Goal: Use online tool/utility: Utilize a website feature to perform a specific function

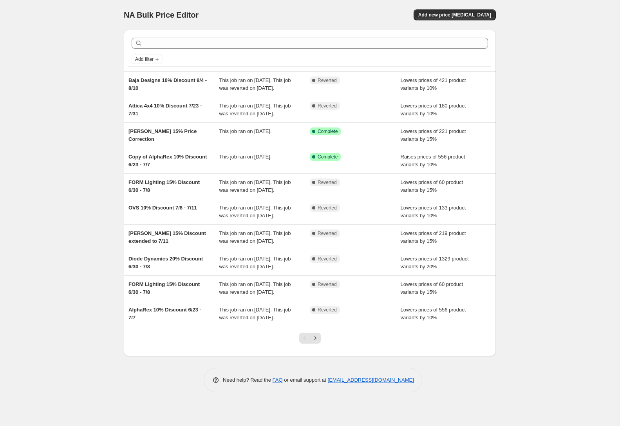
click at [539, 4] on div "NA Bulk Price Editor. This page is ready NA Bulk Price Editor Add new price [ME…" at bounding box center [310, 213] width 620 height 426
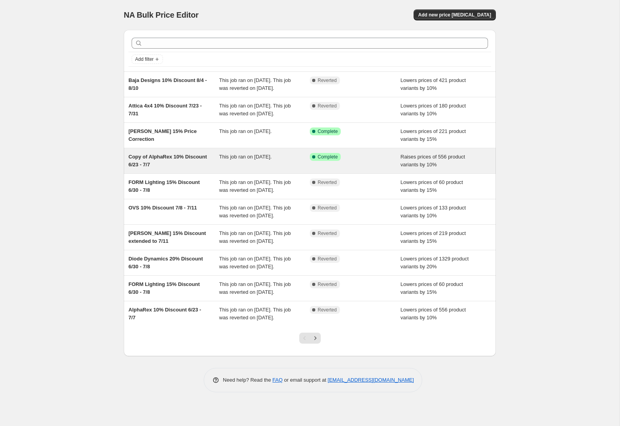
click at [152, 169] on div "Copy of AlphaRex 10% Discount 6/23 - 7/7" at bounding box center [174, 161] width 91 height 16
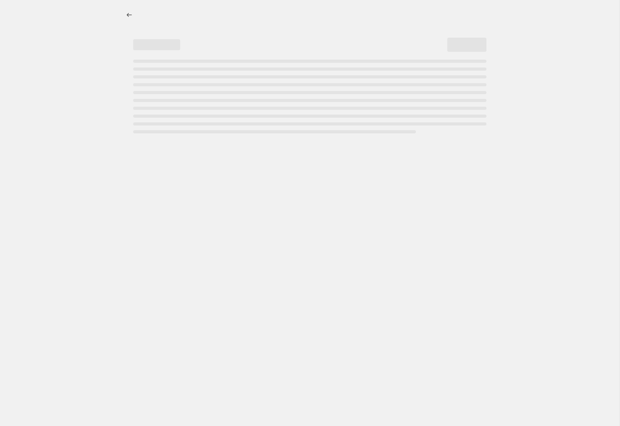
select select "percentage"
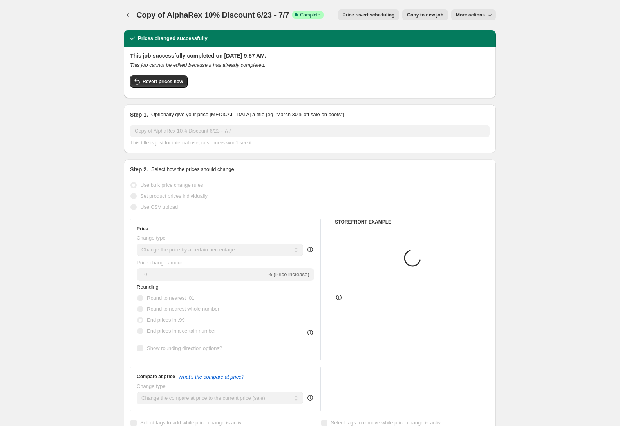
select select "collection"
click at [430, 18] on span "Copy to new job" at bounding box center [425, 15] width 36 height 6
select select "percentage"
select select "collection"
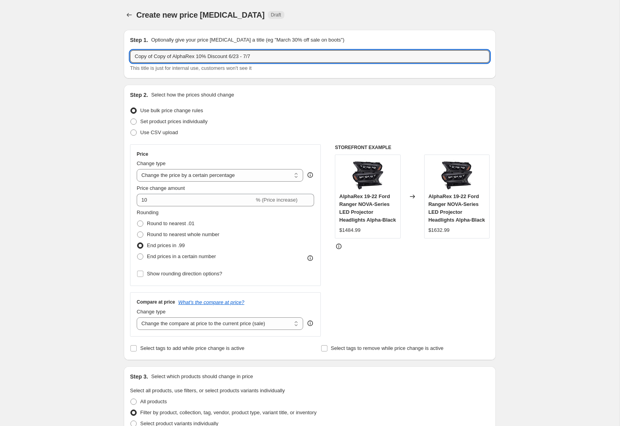
drag, startPoint x: 174, startPoint y: 58, endPoint x: 115, endPoint y: 53, distance: 59.8
drag, startPoint x: 243, startPoint y: 54, endPoint x: 192, endPoint y: 56, distance: 51.4
click at [192, 56] on input "AlphaRex 10% Discount 6/23 - 7/7" at bounding box center [310, 56] width 360 height 13
click at [239, 51] on input "AlphaRex 10% Discount" at bounding box center [310, 56] width 360 height 13
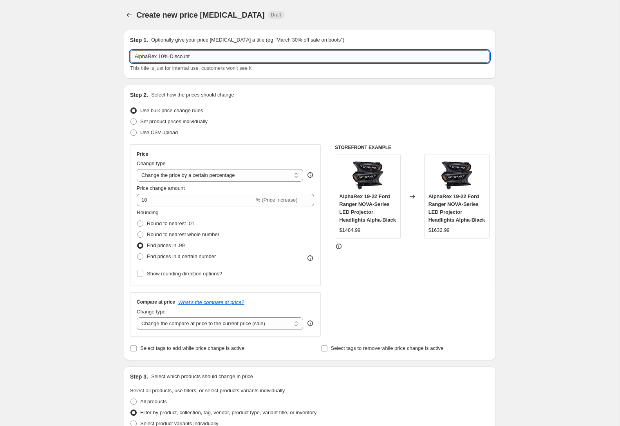
click at [224, 57] on input "AlphaRex 10% Discount" at bounding box center [310, 56] width 360 height 13
click at [251, 65] on span "This title is just for internal use, customers won't see it" at bounding box center [190, 68] width 121 height 6
click at [214, 55] on input "AlphaRex 10% Discount 8/22 (7:30 PM) -" at bounding box center [310, 56] width 360 height 13
click at [315, 40] on p "Optionally give your price [MEDICAL_DATA] a title (eg "March 30% off sale on bo…" at bounding box center [247, 40] width 193 height 8
click at [307, 60] on input "AlphaRex 10% Discount 8/22 (7:30 PM) -" at bounding box center [310, 56] width 360 height 13
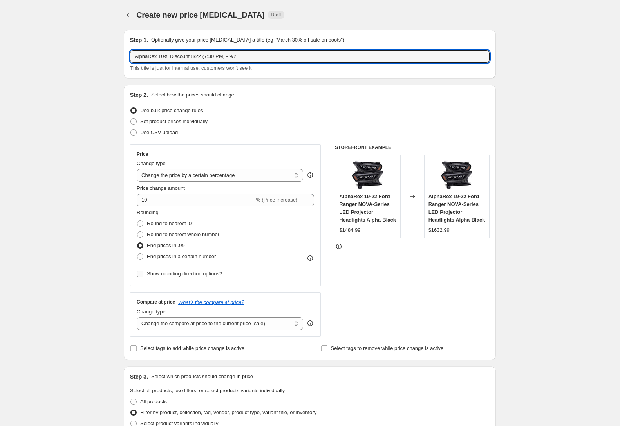
type input "AlphaRex 10% Discount 8/22 (7:30 PM) - 9/2"
click at [210, 272] on span "Show rounding direction options?" at bounding box center [184, 273] width 75 height 6
click at [143, 272] on input "Show rounding direction options?" at bounding box center [140, 273] width 6 height 6
checkbox input "true"
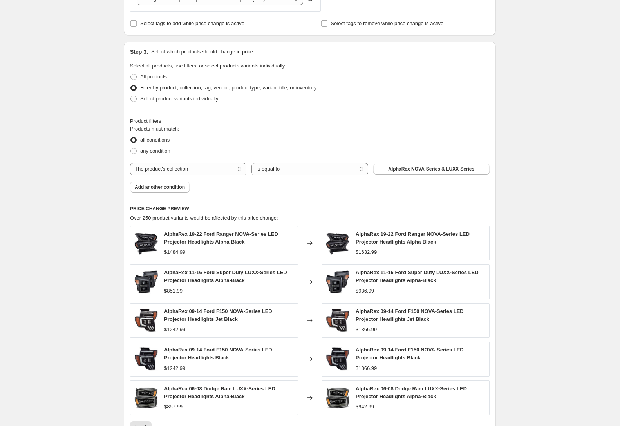
scroll to position [507, 0]
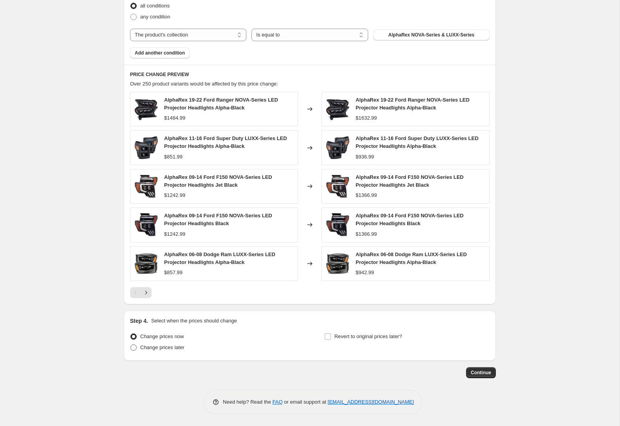
click at [143, 347] on span "Change prices later" at bounding box center [162, 347] width 44 height 6
click at [131, 344] on input "Change prices later" at bounding box center [130, 344] width 0 height 0
radio input "true"
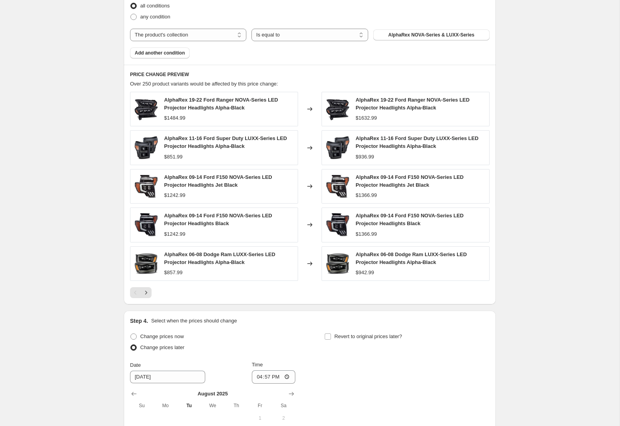
scroll to position [598, 0]
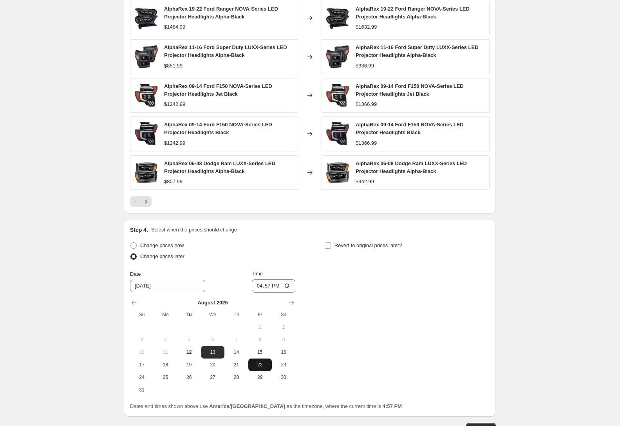
click at [262, 364] on span "22" at bounding box center [260, 364] width 17 height 6
type input "[DATE]"
click at [255, 286] on input "16:57" at bounding box center [274, 285] width 44 height 13
type input "19:30"
click at [385, 295] on div "Change prices now Change prices later Date [DATE] Time 19:[DATE] Mo Tu We Th Fr…" at bounding box center [310, 318] width 360 height 156
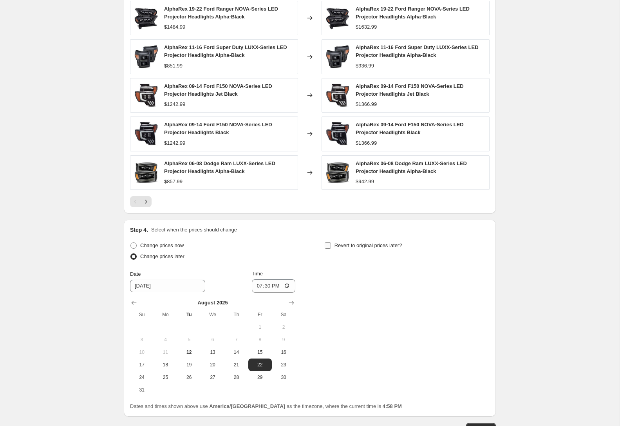
click at [374, 247] on span "Revert to original prices later?" at bounding box center [369, 245] width 68 height 6
click at [331, 247] on input "Revert to original prices later?" at bounding box center [328, 245] width 6 height 6
checkbox input "true"
click at [489, 300] on icon "Show next month, September 2025" at bounding box center [486, 303] width 8 height 8
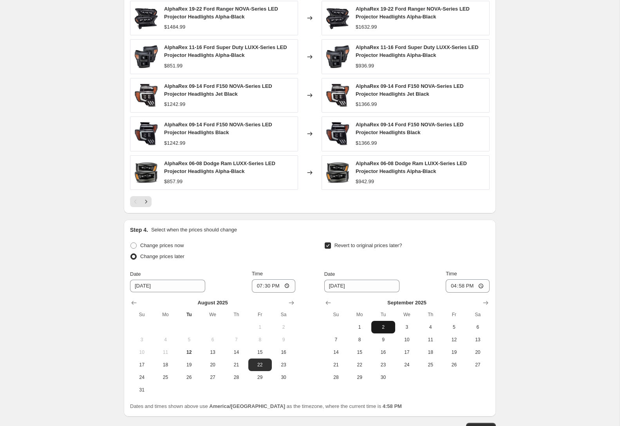
click at [390, 329] on span "2" at bounding box center [383, 327] width 17 height 6
type input "[DATE]"
click at [451, 286] on input "16:58" at bounding box center [468, 285] width 44 height 13
type input "23:59"
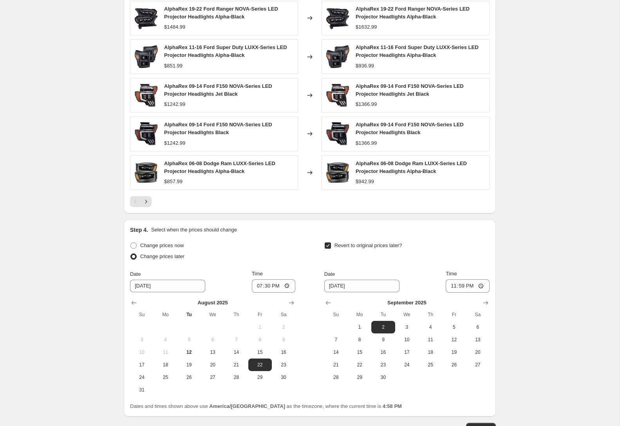
scroll to position [654, 0]
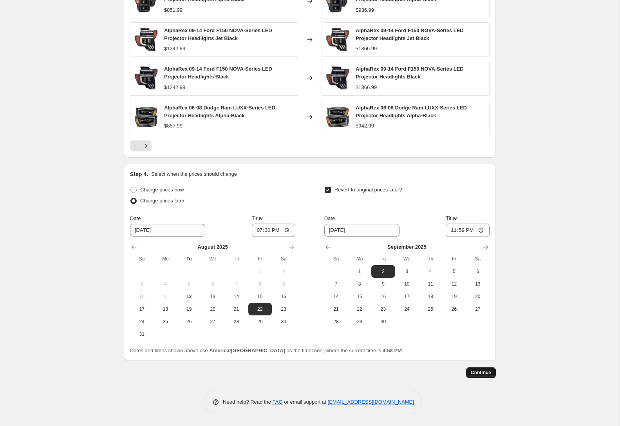
click at [486, 369] on button "Continue" at bounding box center [481, 372] width 30 height 11
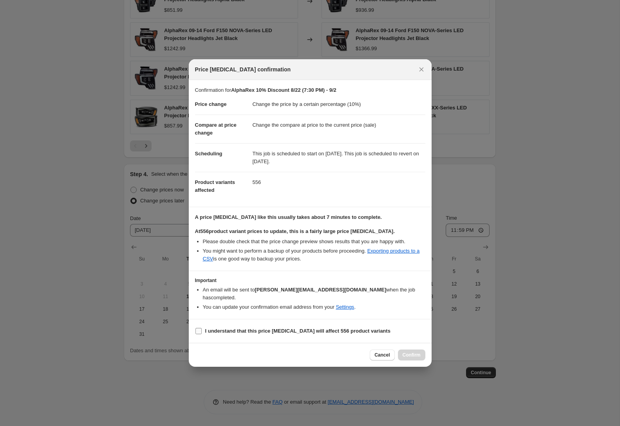
click at [372, 328] on b "I understand that this price [MEDICAL_DATA] will affect 556 product variants" at bounding box center [297, 331] width 185 height 6
click at [202, 328] on input "I understand that this price [MEDICAL_DATA] will affect 556 product variants" at bounding box center [199, 331] width 6 height 6
checkbox input "true"
click at [406, 352] on span "Confirm" at bounding box center [412, 355] width 18 height 6
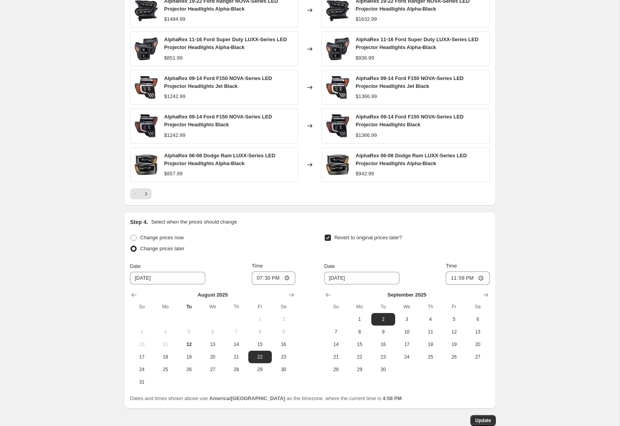
scroll to position [659, 0]
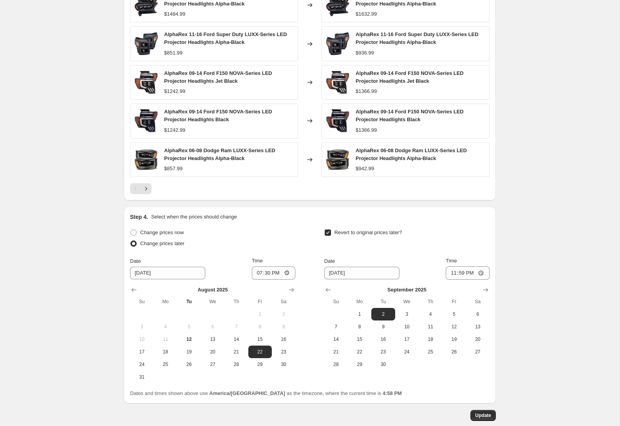
click at [485, 413] on span "Update" at bounding box center [483, 415] width 16 height 6
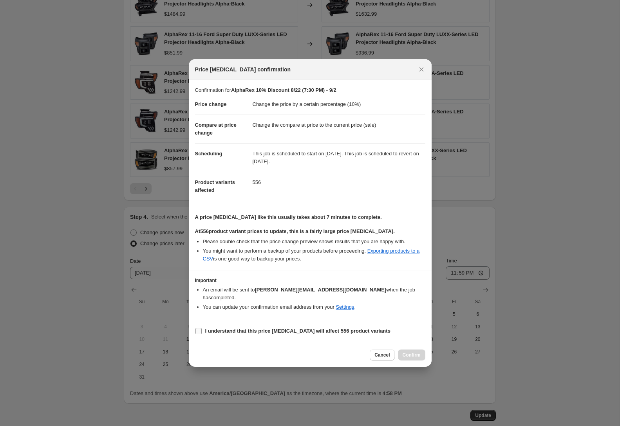
click at [300, 325] on label "I understand that this price [MEDICAL_DATA] will affect 556 product variants" at bounding box center [293, 330] width 196 height 11
click at [202, 328] on input "I understand that this price [MEDICAL_DATA] will affect 556 product variants" at bounding box center [199, 331] width 6 height 6
checkbox input "true"
click at [411, 349] on button "Confirm" at bounding box center [411, 354] width 27 height 11
